Goal: Information Seeking & Learning: Check status

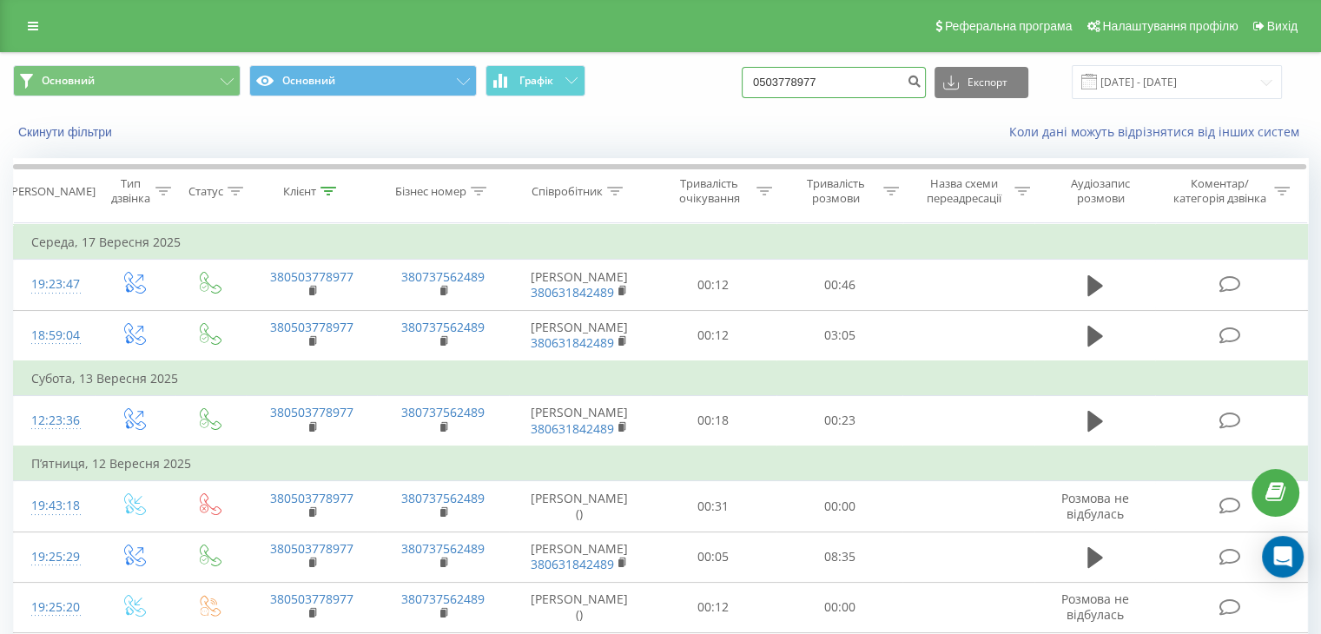
drag, startPoint x: 877, startPoint y: 78, endPoint x: 756, endPoint y: 83, distance: 121.7
click at [756, 83] on div "Основний Основний Графік 0503778977 Експорт .csv .xls .xlsx [DATE] - [DATE]" at bounding box center [660, 82] width 1295 height 34
paste input "972730015"
type input "0972730015"
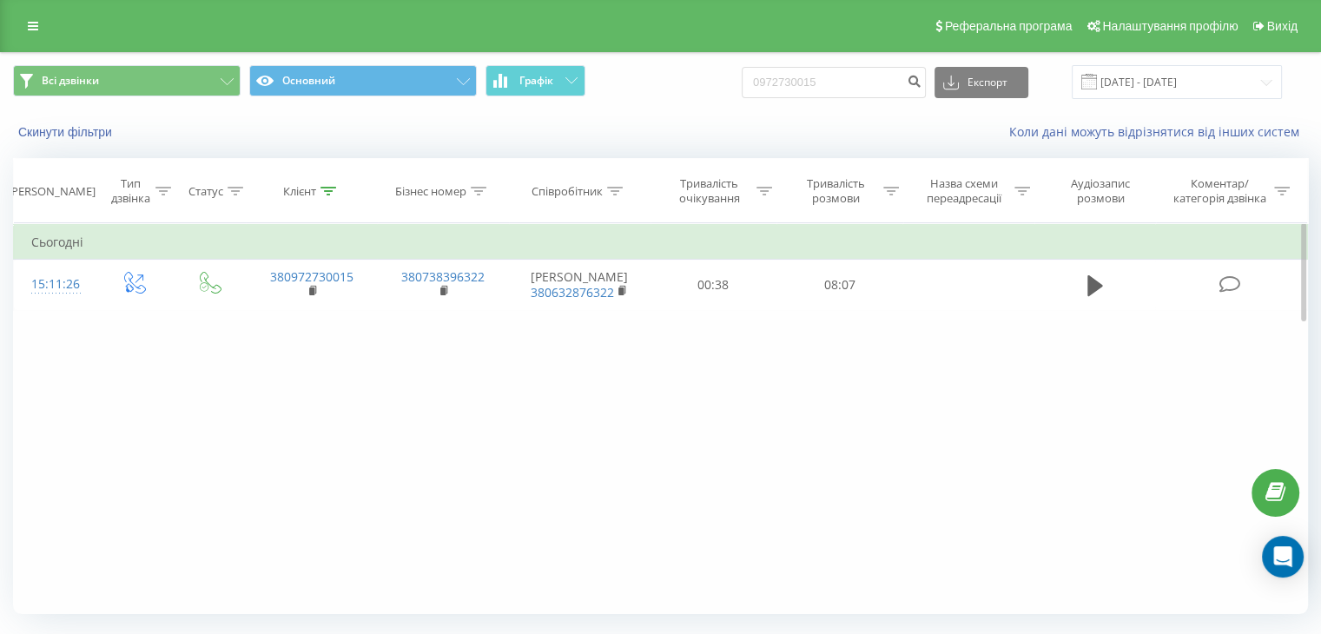
click at [591, 349] on div "Фільтрувати за умовою Дорівнює Введіть значення Скасувати OK Фільтрувати за умо…" at bounding box center [660, 418] width 1295 height 391
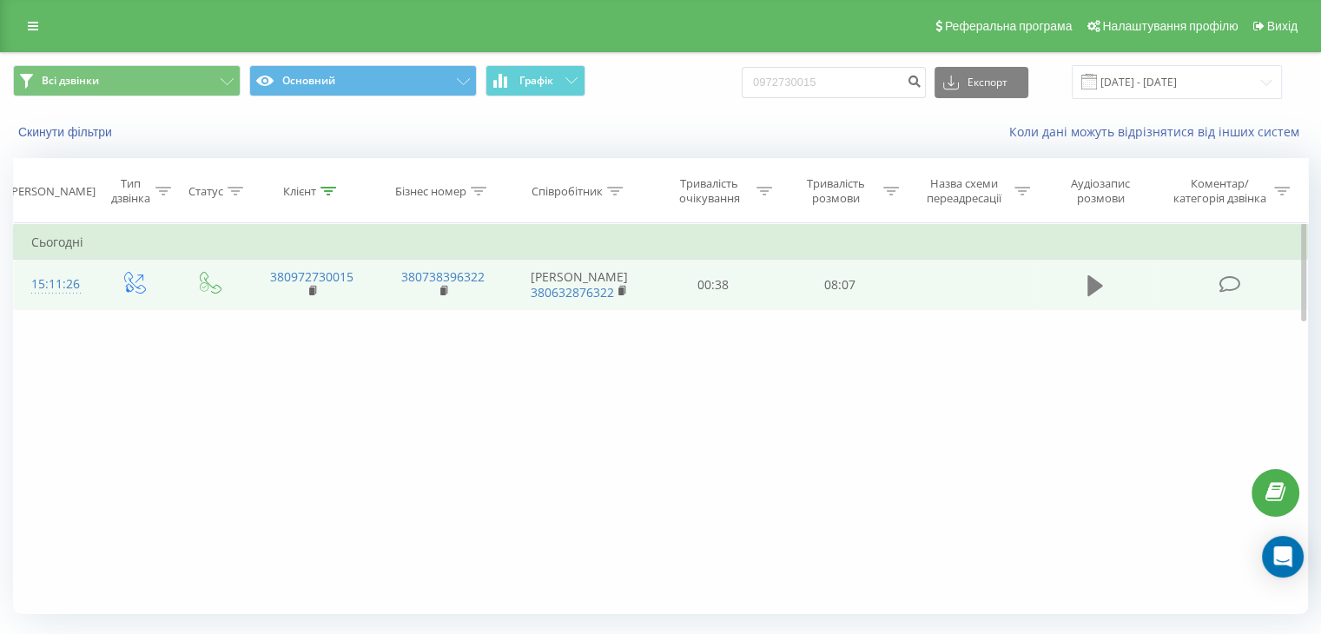
click at [1091, 286] on icon at bounding box center [1095, 285] width 16 height 21
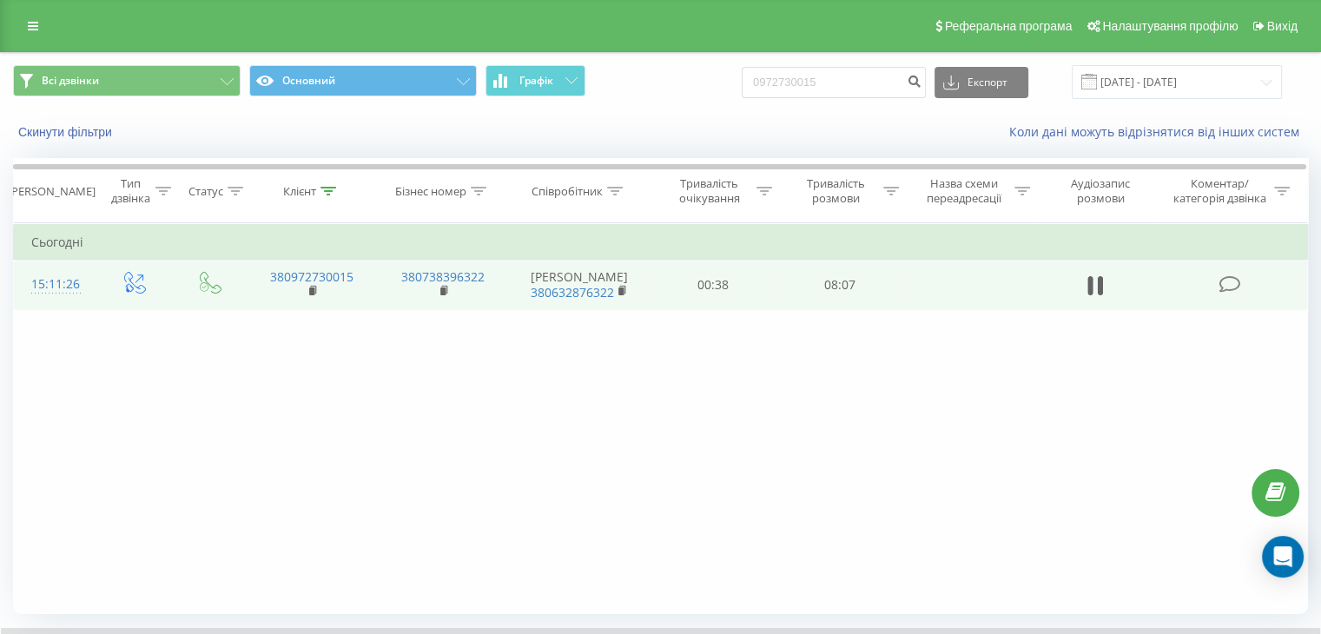
click at [415, 444] on div "Фільтрувати за умовою Дорівнює Введіть значення Скасувати OK Фільтрувати за умо…" at bounding box center [660, 418] width 1295 height 391
click at [1087, 293] on icon at bounding box center [1089, 285] width 5 height 19
click at [809, 441] on div "Фільтрувати за умовою Дорівнює Введіть значення Скасувати OK Фільтрувати за умо…" at bounding box center [660, 418] width 1295 height 391
click at [1099, 294] on icon at bounding box center [1095, 285] width 16 height 21
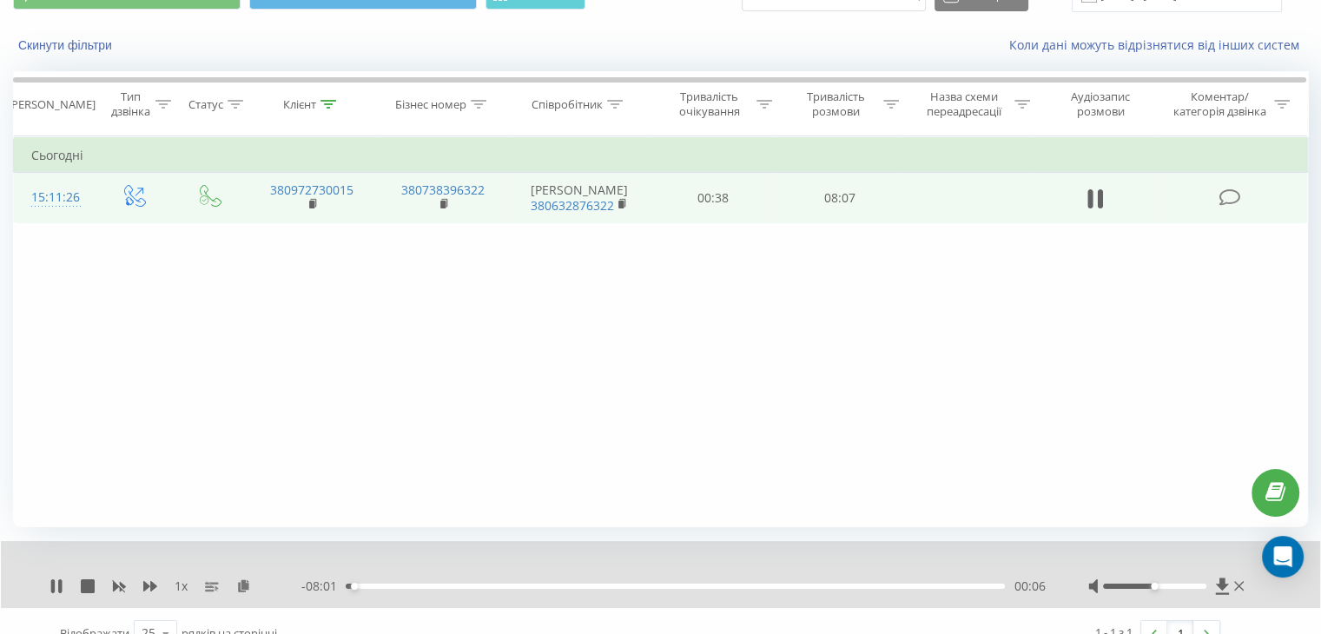
scroll to position [111, 0]
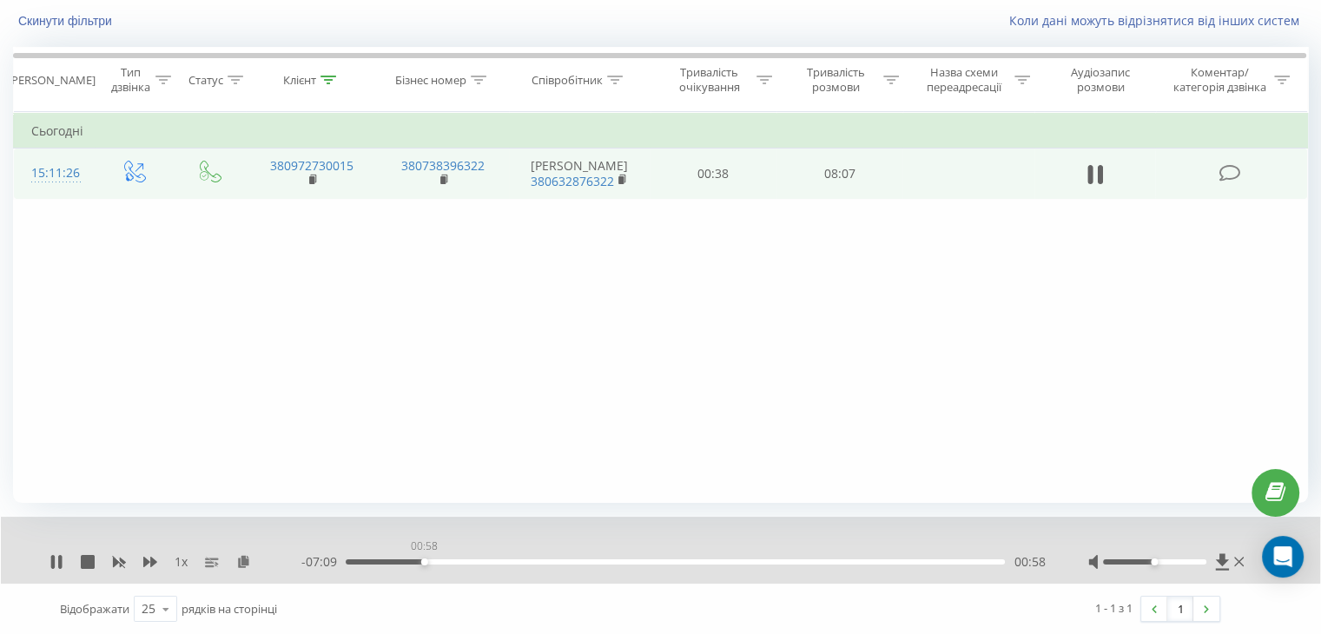
click at [424, 562] on div "00:58" at bounding box center [675, 561] width 659 height 5
click at [444, 563] on div "01:00" at bounding box center [675, 561] width 659 height 5
click at [492, 563] on div "01:13" at bounding box center [675, 561] width 659 height 5
click at [149, 559] on icon at bounding box center [150, 562] width 14 height 14
click at [767, 559] on div "04:58" at bounding box center [675, 561] width 659 height 5
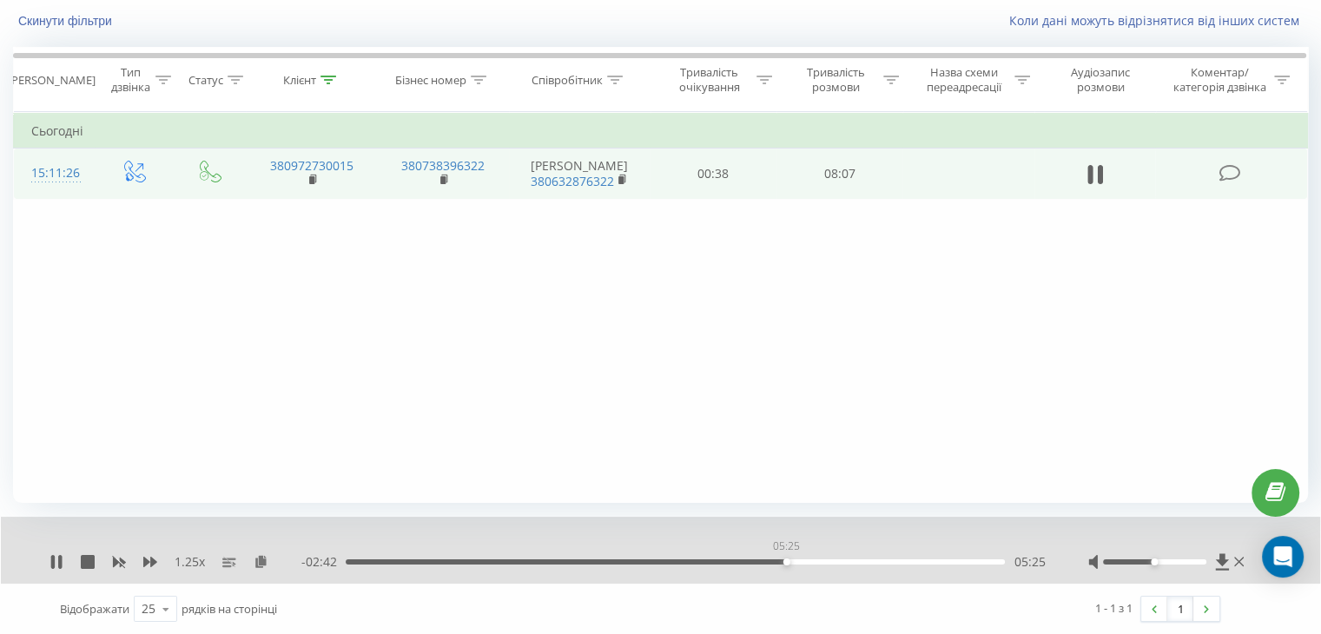
click at [786, 560] on div "05:25" at bounding box center [675, 561] width 659 height 5
